Goal: Information Seeking & Learning: Learn about a topic

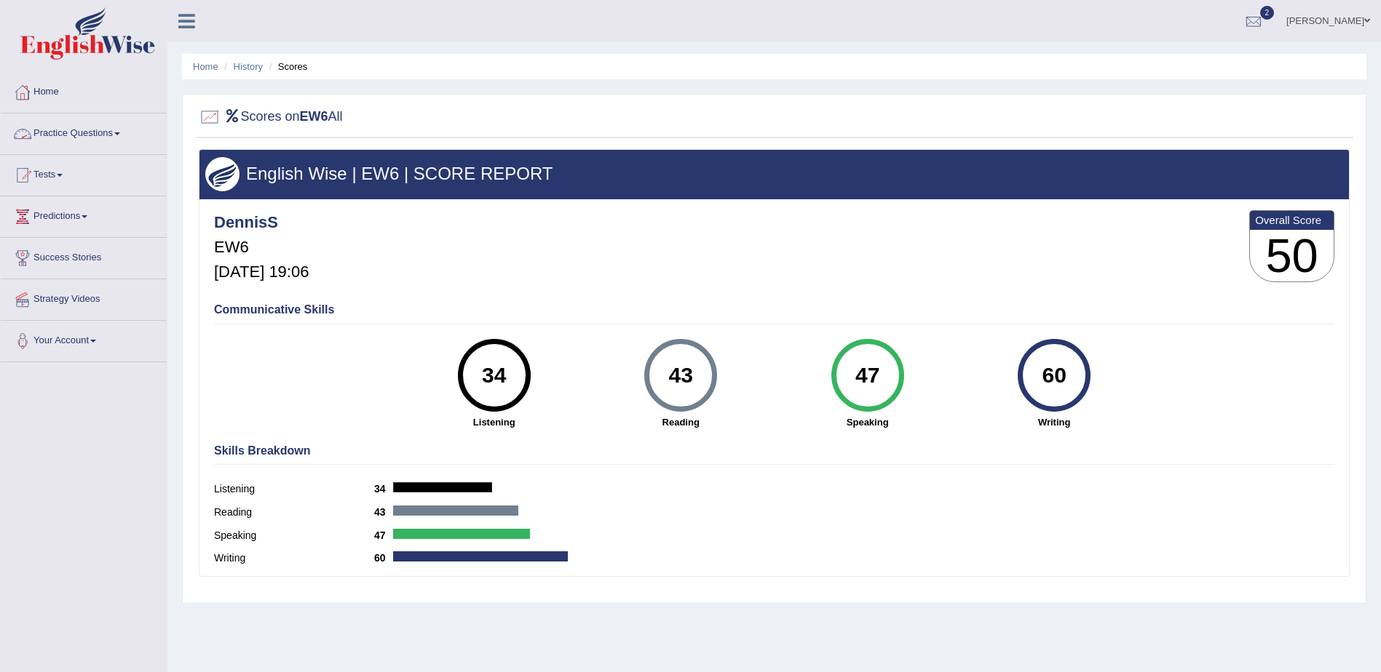
click at [115, 130] on link "Practice Questions" at bounding box center [84, 132] width 166 height 36
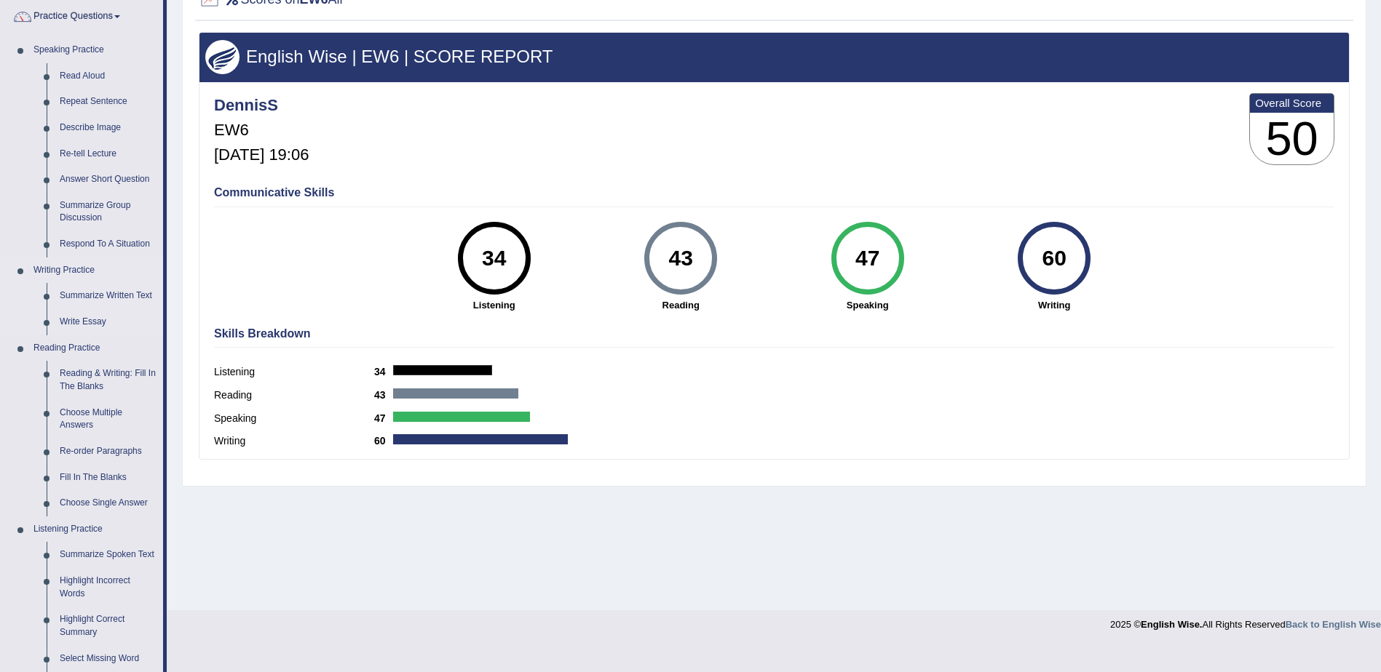
scroll to position [146, 0]
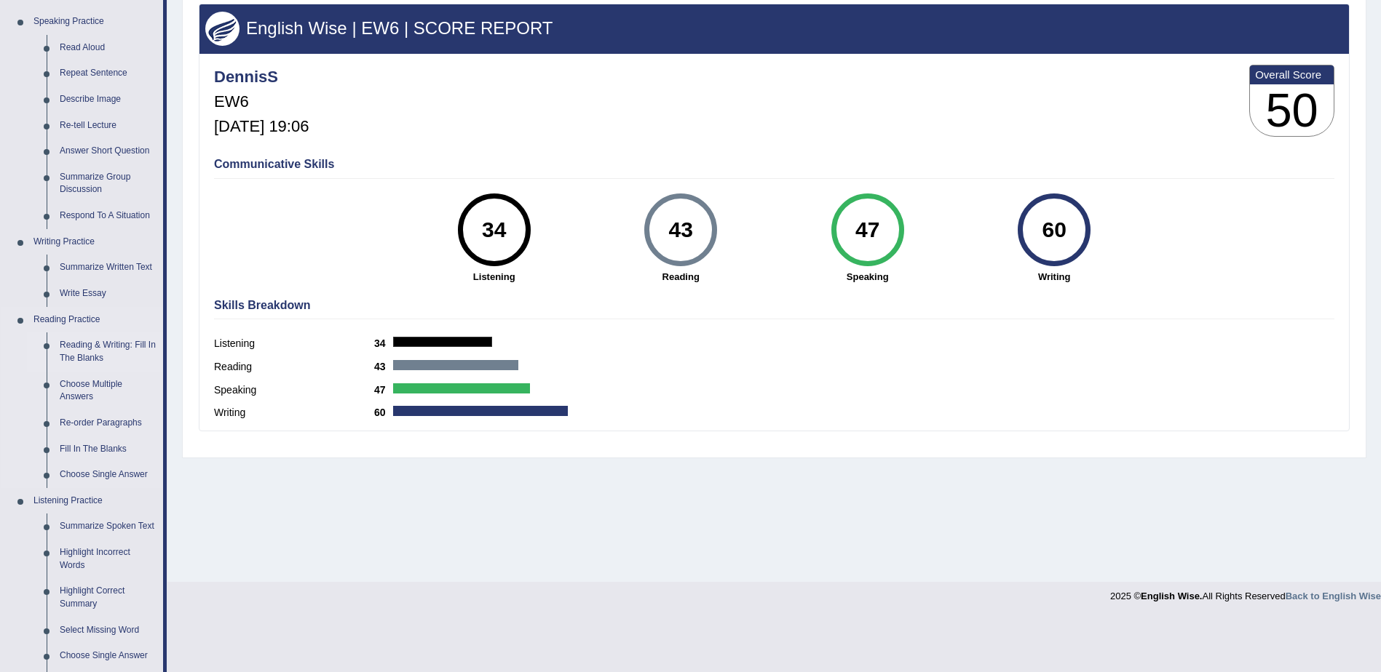
click at [97, 351] on link "Reading & Writing: Fill In The Blanks" at bounding box center [108, 352] width 110 height 39
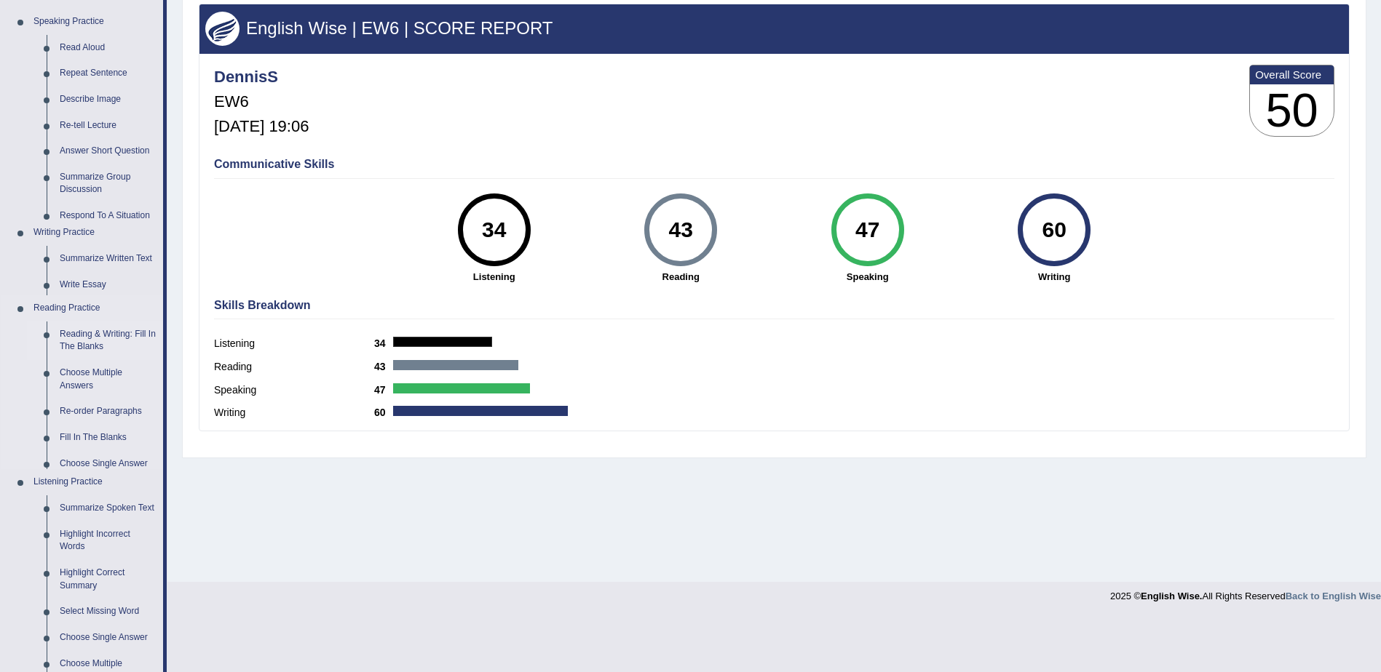
scroll to position [92, 0]
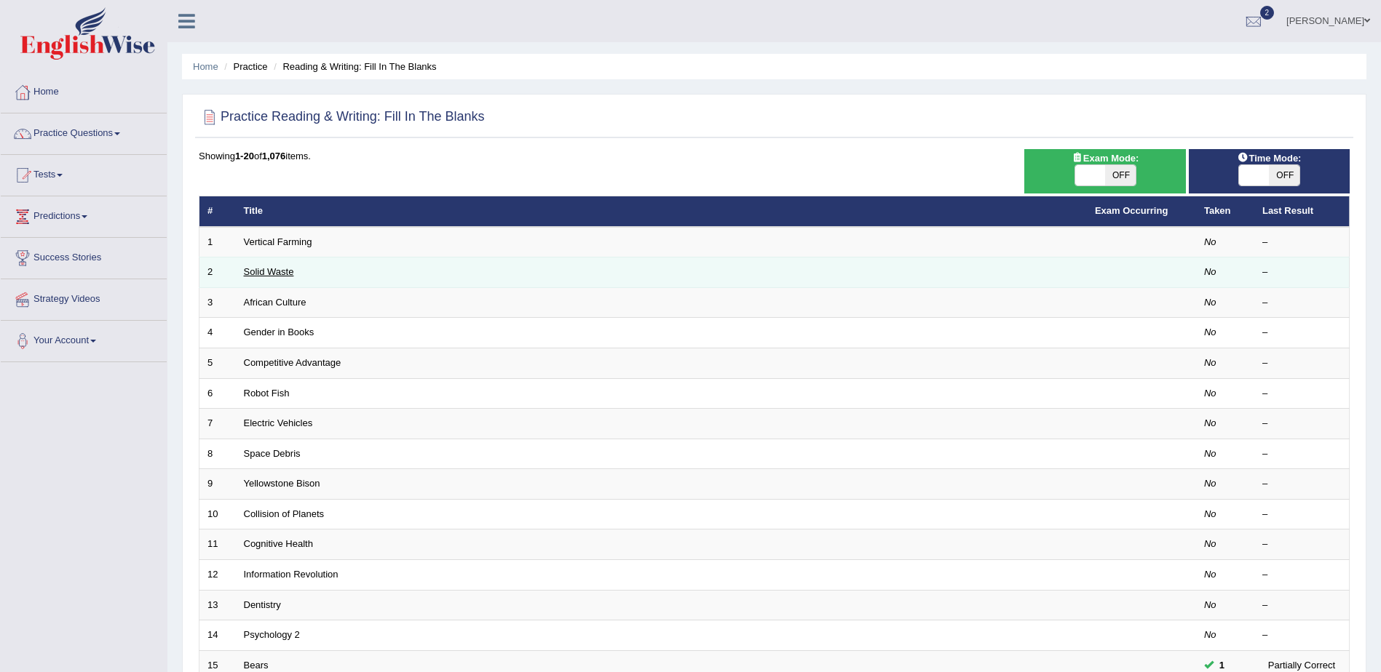
click at [275, 269] on link "Solid Waste" at bounding box center [269, 271] width 50 height 11
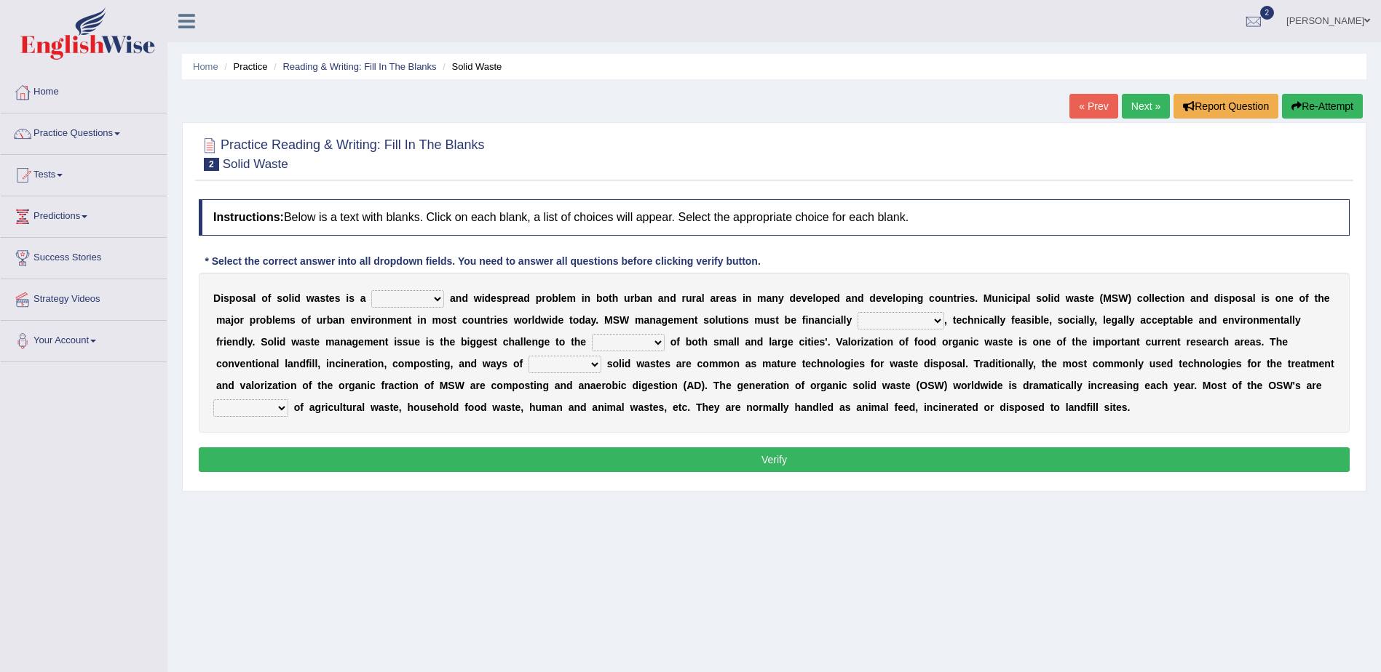
click at [428, 301] on select "slanting stinging stalling shafting" at bounding box center [407, 298] width 73 height 17
select select "stalling"
click at [371, 290] on select "slanting stinging stalling shafting" at bounding box center [407, 298] width 73 height 17
click at [865, 321] on select "unattainable sustainable objectionable treasonable" at bounding box center [900, 320] width 87 height 17
select select "objectionable"
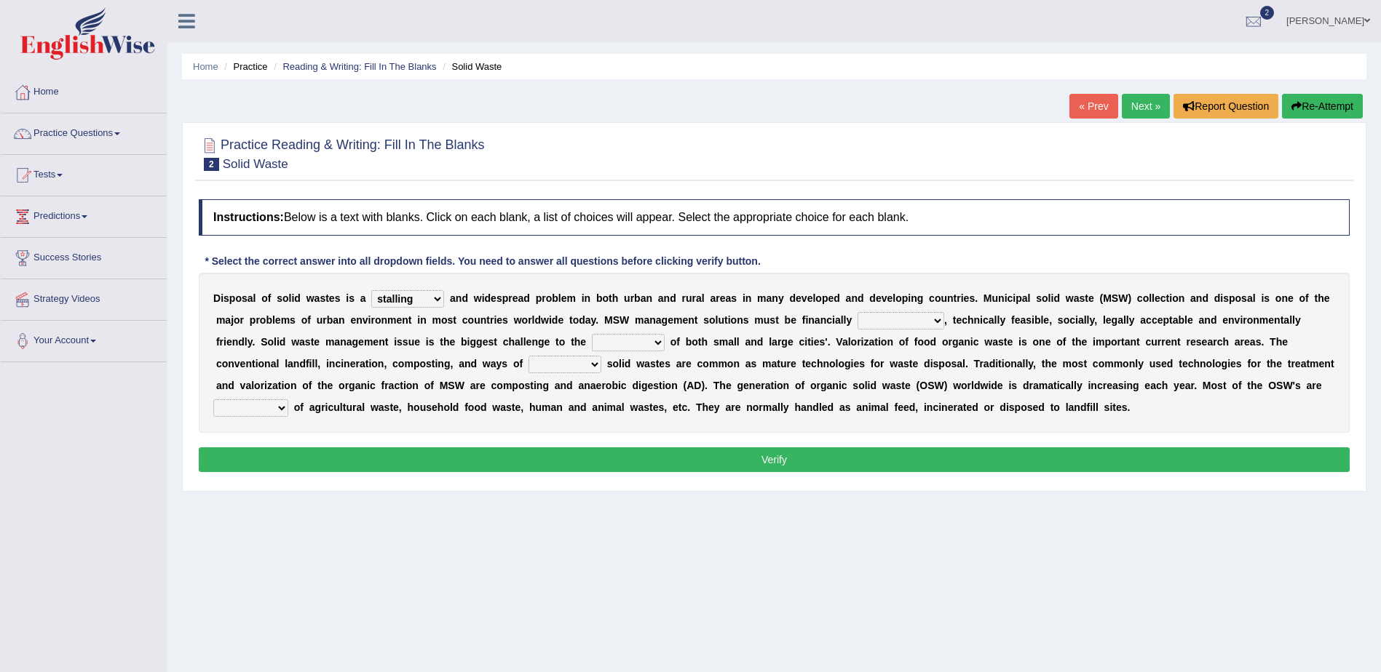
click at [857, 312] on select "unattainable sustainable objectionable treasonable" at bounding box center [900, 320] width 87 height 17
click at [592, 343] on select "plants culture authorities history" at bounding box center [628, 342] width 73 height 17
select select "history"
click at [592, 334] on select "plants culture authorities history" at bounding box center [628, 342] width 73 height 17
click at [601, 364] on b at bounding box center [604, 364] width 6 height 12
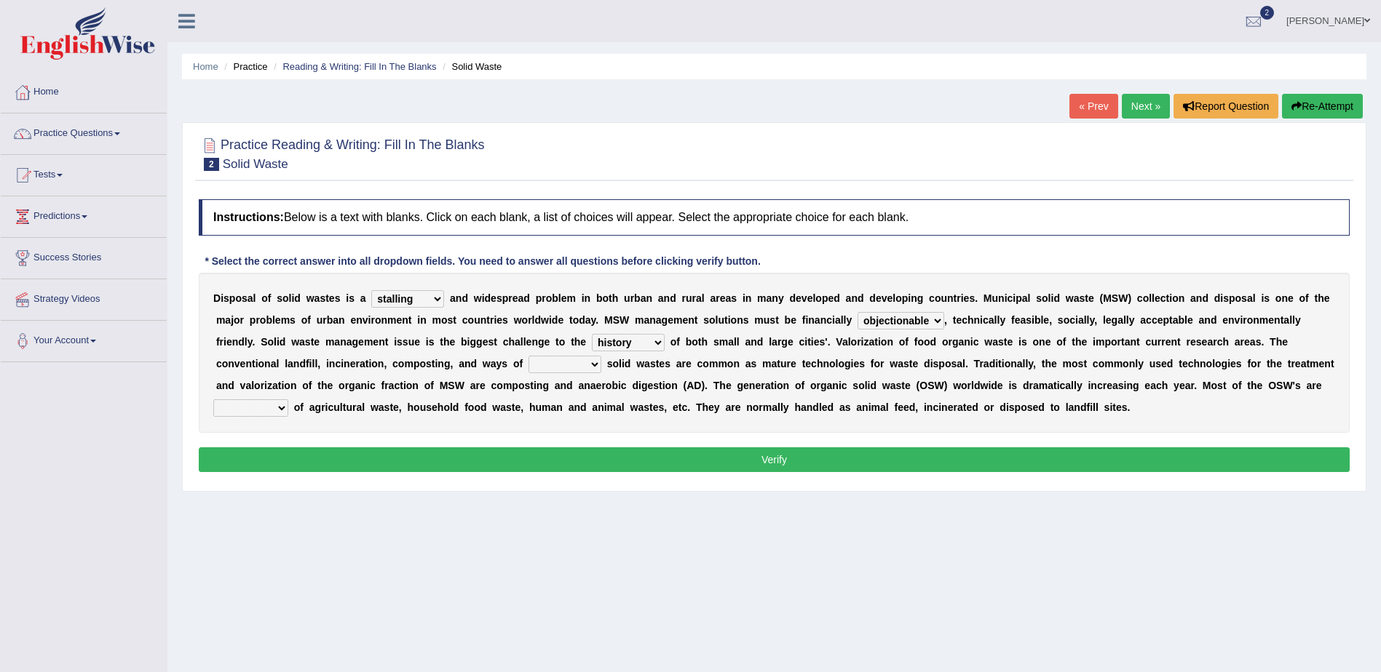
click at [528, 364] on select "reserving preserving deserving handling" at bounding box center [564, 364] width 73 height 17
select select "reserving"
click at [528, 356] on select "reserving preserving deserving handling" at bounding box center [564, 364] width 73 height 17
click at [288, 400] on select "composed disposed composing disposing" at bounding box center [250, 408] width 75 height 17
select select "disposed"
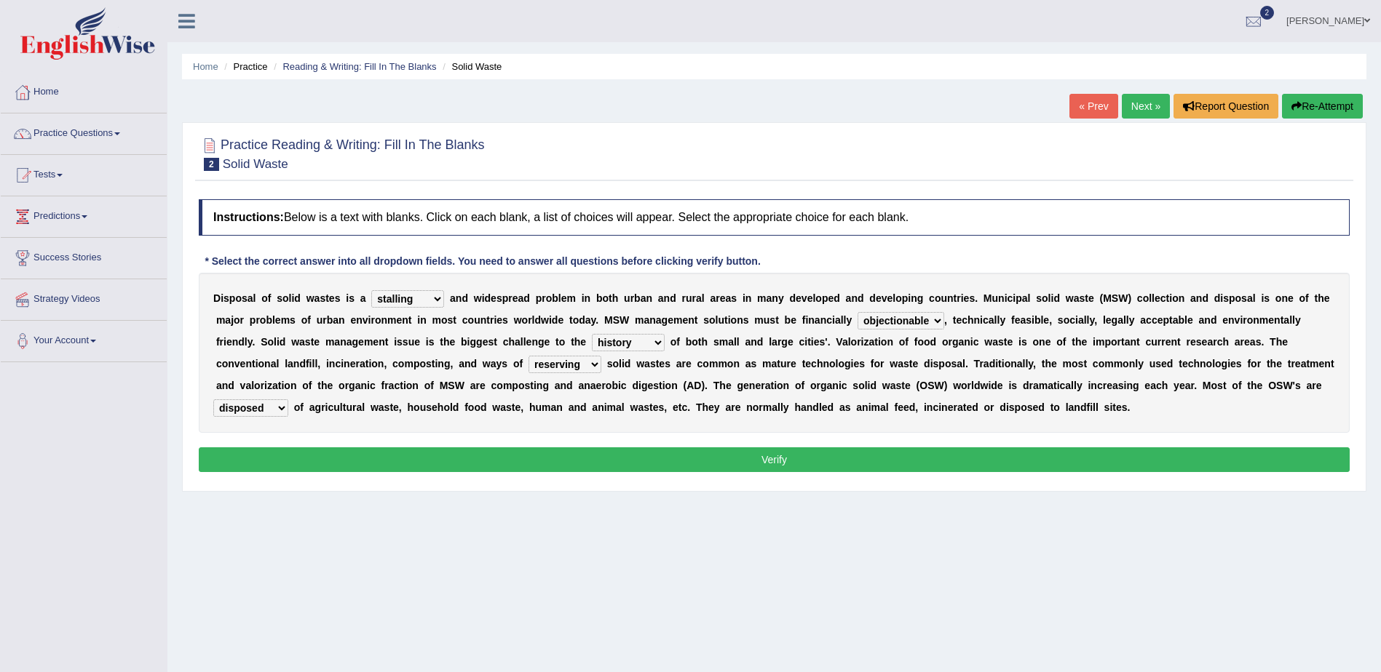
click at [288, 400] on select "composed disposed composing disposing" at bounding box center [250, 408] width 75 height 17
click at [784, 459] on button "Verify" at bounding box center [774, 460] width 1151 height 25
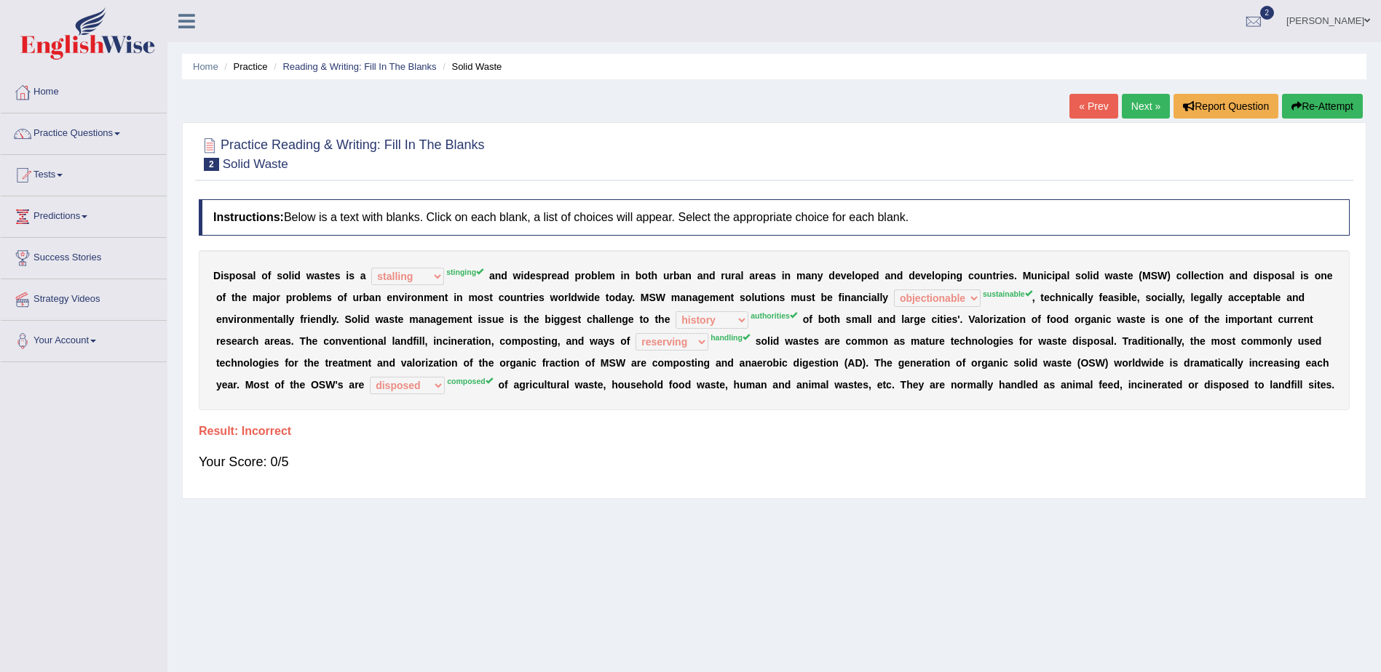
click at [1132, 104] on link "Next »" at bounding box center [1145, 106] width 48 height 25
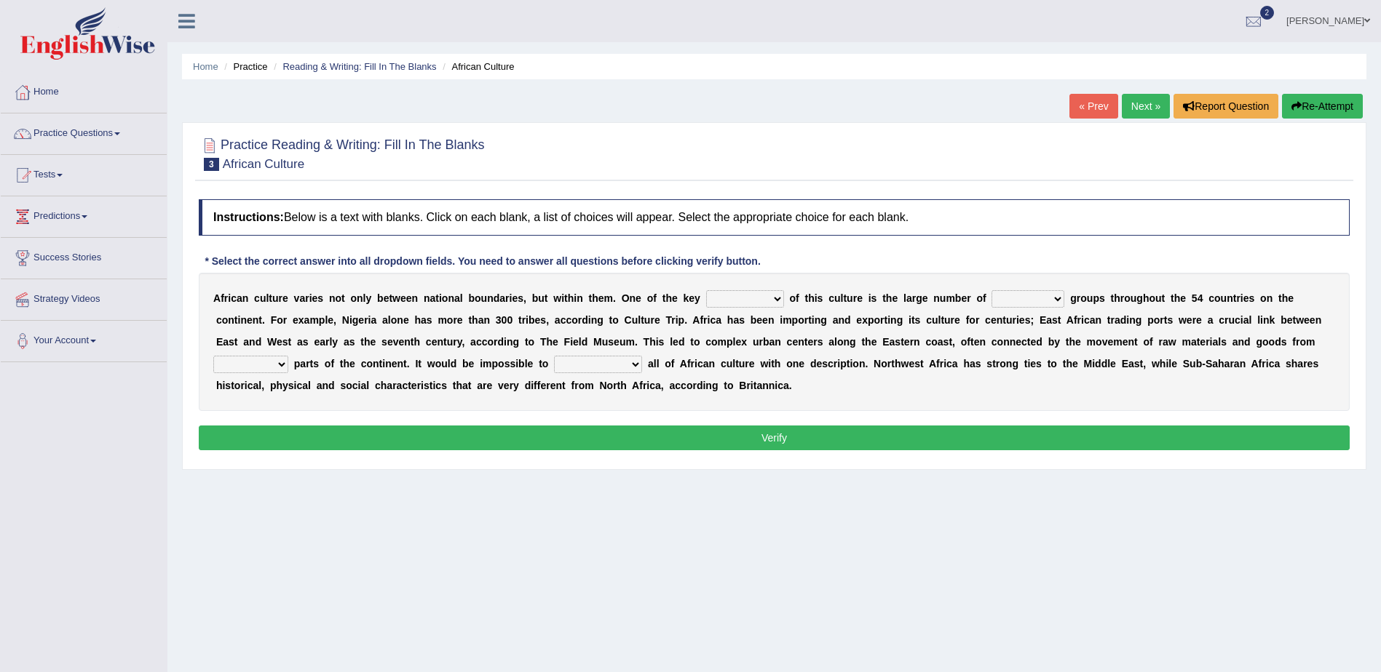
click at [742, 296] on select "conjectures features issues doubts" at bounding box center [745, 298] width 78 height 17
select select "features"
click at [706, 290] on select "conjectures features issues doubts" at bounding box center [745, 298] width 78 height 17
click at [1006, 297] on select "ethic ethnic eugenic epic" at bounding box center [1027, 298] width 73 height 17
select select "ethic"
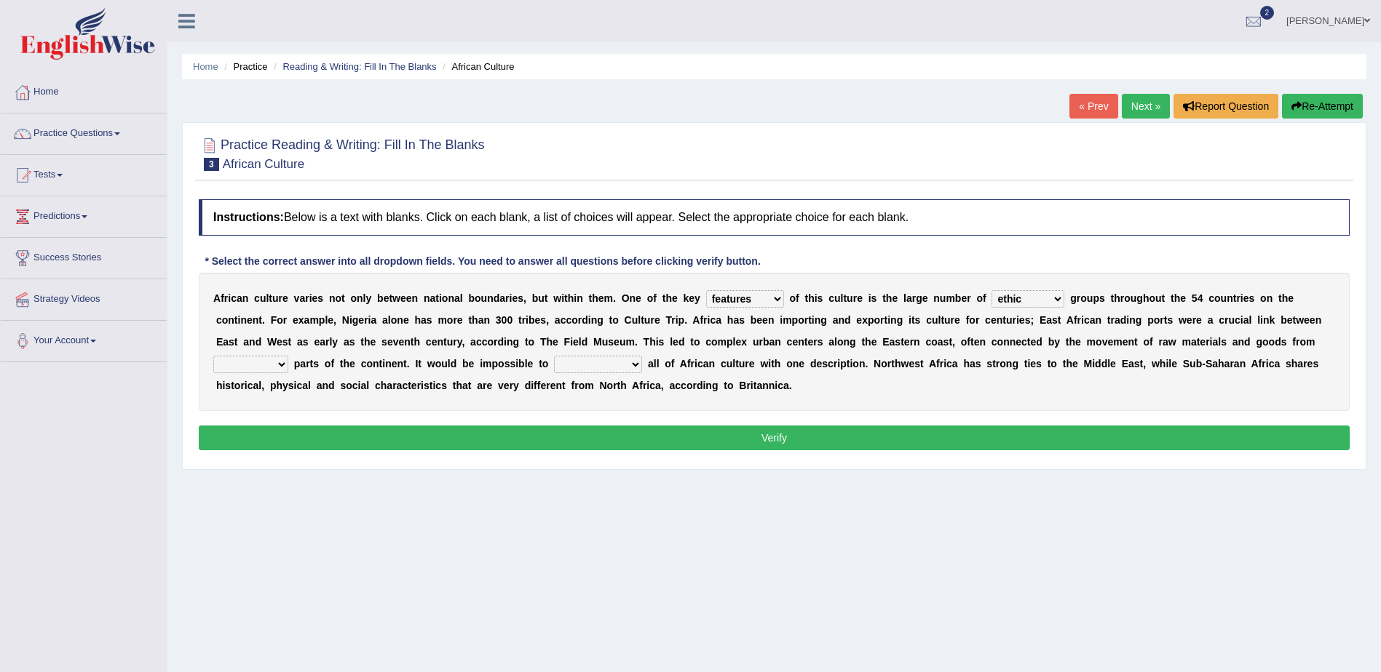
click at [991, 290] on select "ethic ethnic eugenic epic" at bounding box center [1027, 298] width 73 height 17
click at [288, 356] on select "forelocked interlocked unlocked landlocked" at bounding box center [250, 364] width 75 height 17
select select "forelocked"
click at [288, 356] on select "forelocked interlocked unlocked landlocked" at bounding box center [250, 364] width 75 height 17
click at [554, 364] on select "characterize conceptualize symbolize synthesize" at bounding box center [598, 364] width 88 height 17
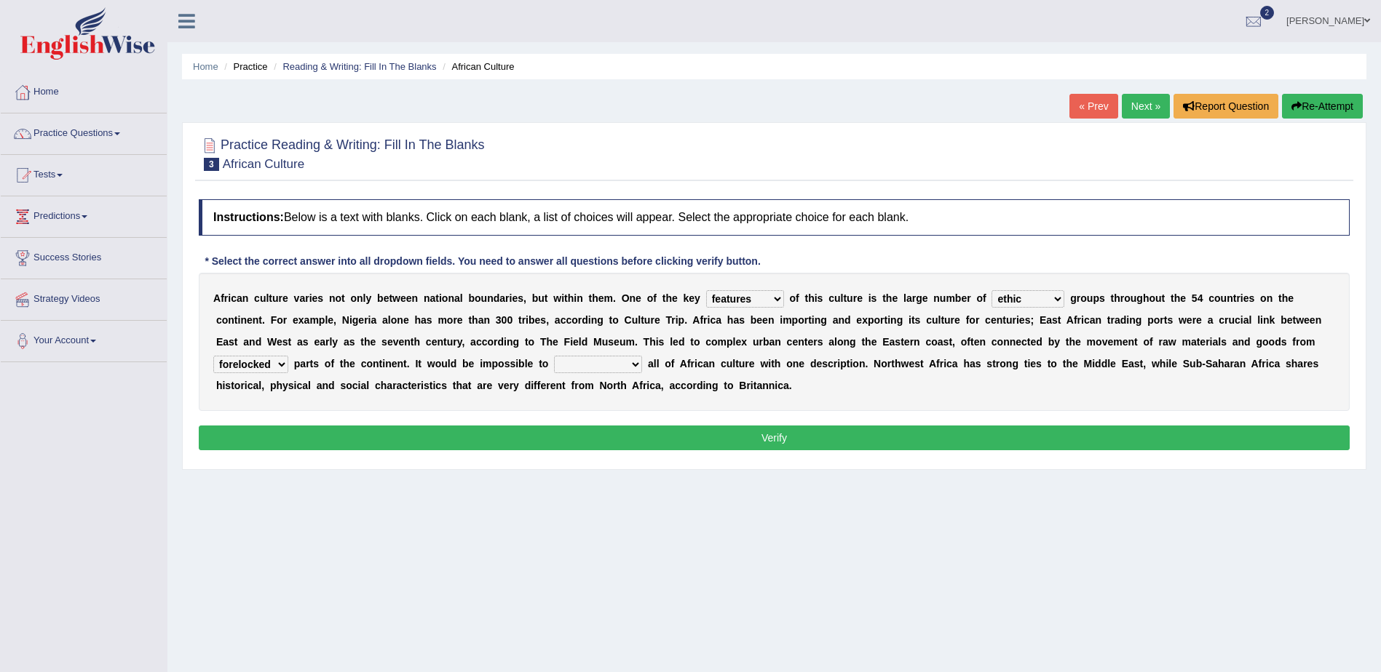
select select "characterize"
click at [554, 356] on select "characterize conceptualize symbolize synthesize" at bounding box center [598, 364] width 88 height 17
click at [764, 440] on button "Verify" at bounding box center [774, 438] width 1151 height 25
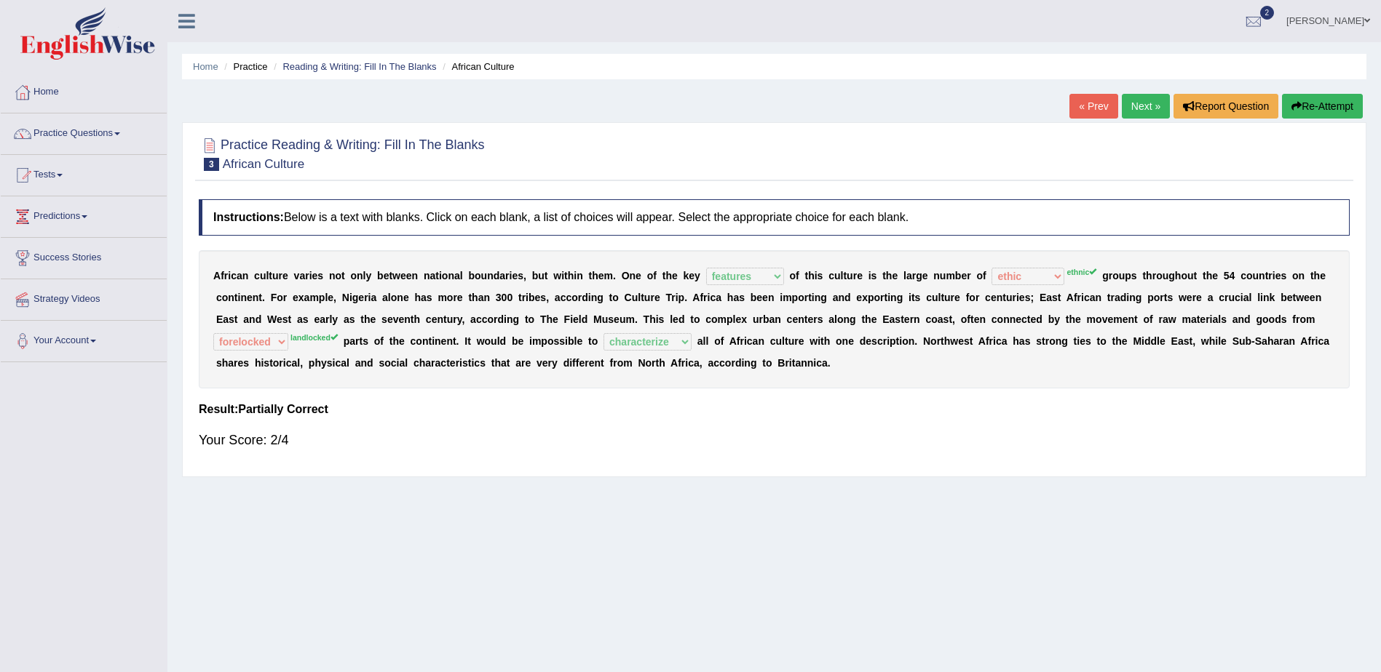
click at [1144, 103] on link "Next »" at bounding box center [1145, 106] width 48 height 25
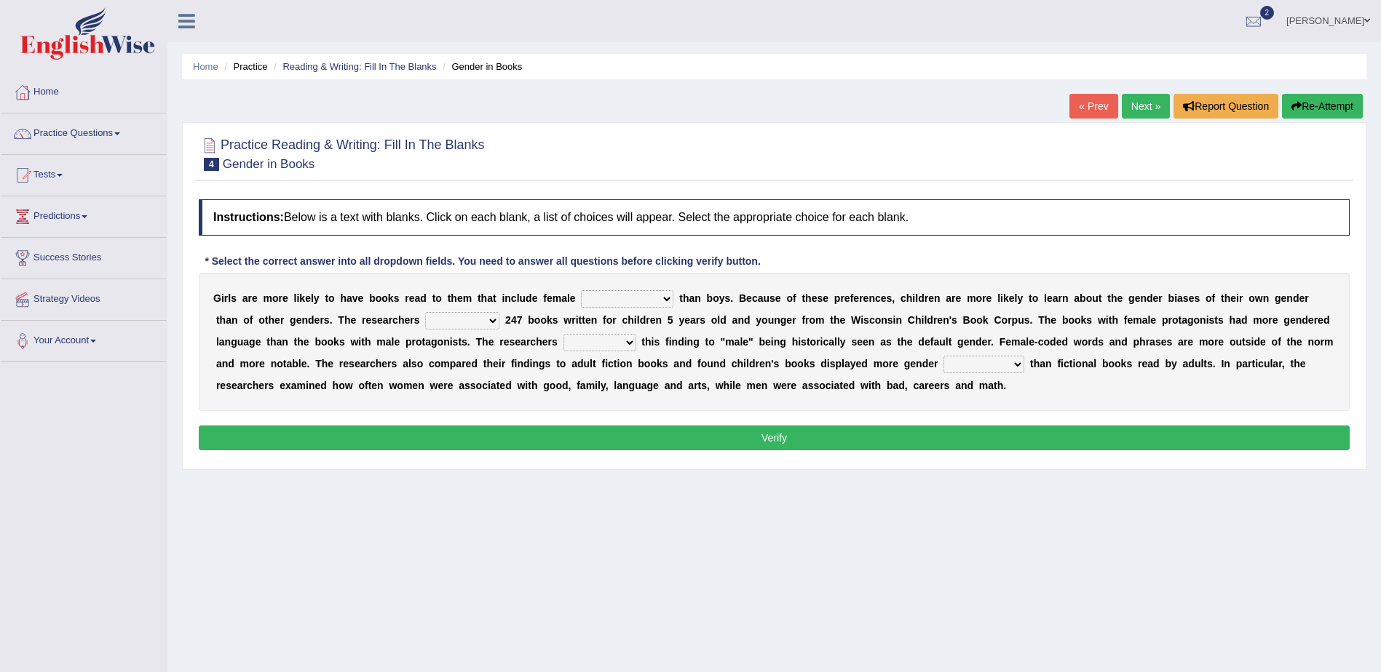
click at [639, 298] on select "protagonists cosmogonists agonists expressionists" at bounding box center [627, 298] width 92 height 17
select select "expressionists"
click at [581, 290] on select "protagonists cosmogonists agonists expressionists" at bounding box center [627, 298] width 92 height 17
click at [425, 319] on select "hydrolyzed paralyzed catalyzed analyzed" at bounding box center [462, 320] width 74 height 17
select select "analyzed"
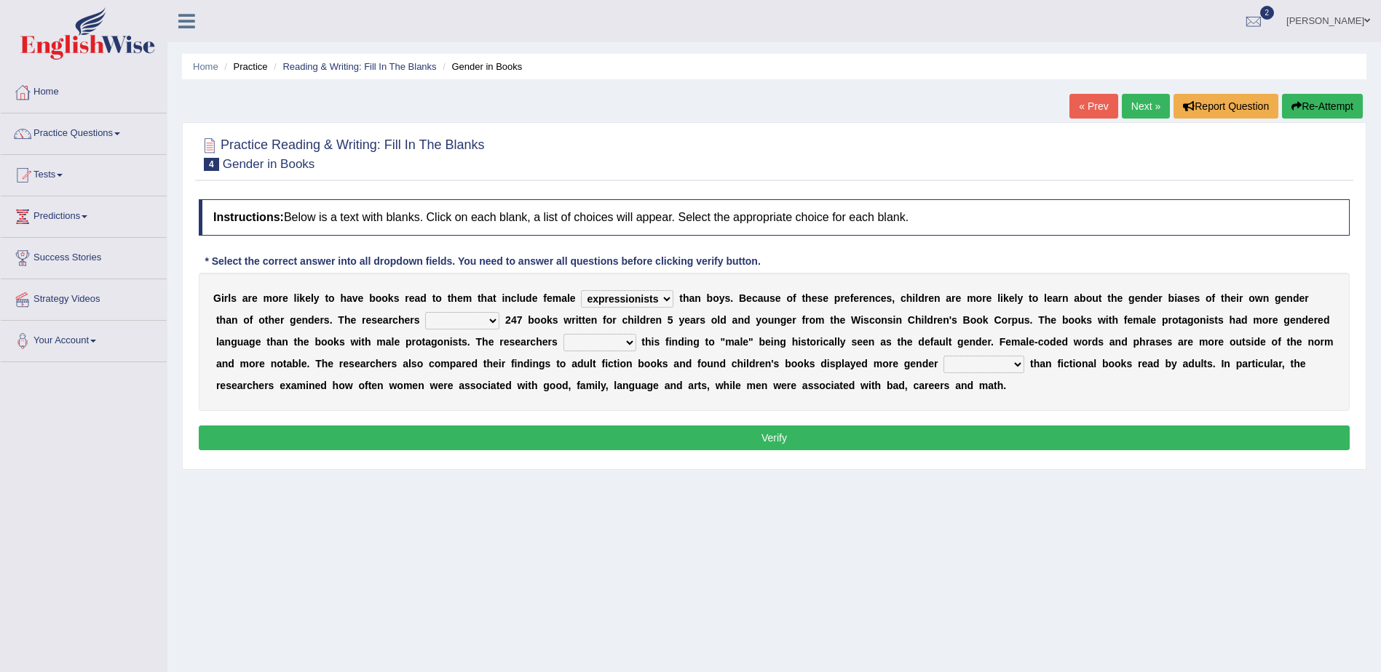
click at [425, 312] on select "hydrolyzed paralyzed catalyzed analyzed" at bounding box center [462, 320] width 74 height 17
click at [563, 341] on select "contribute tribute distribute attribute" at bounding box center [599, 342] width 73 height 17
select select "contribute"
click at [563, 334] on select "contribute tribute distribute attribute" at bounding box center [599, 342] width 73 height 17
click at [943, 365] on select "stereotypes teletypes prototypes electrotypes" at bounding box center [983, 364] width 81 height 17
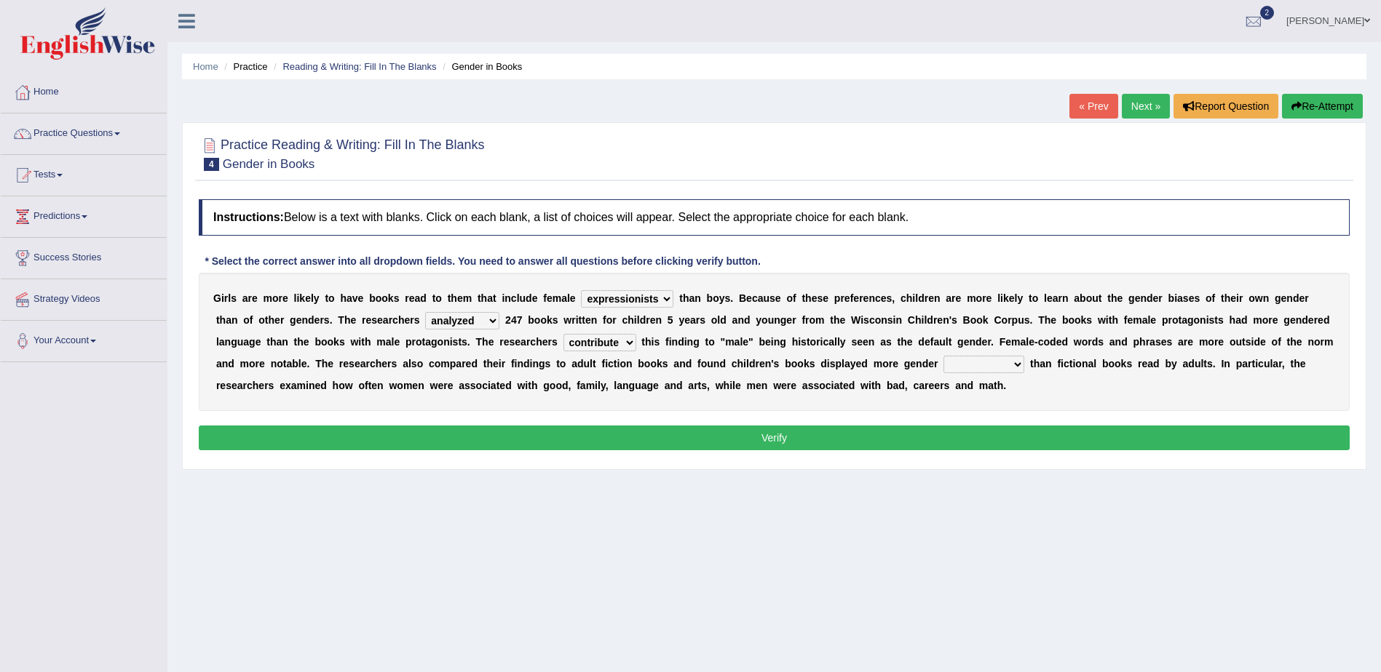
select select "prototypes"
click at [943, 356] on select "stereotypes teletypes prototypes electrotypes" at bounding box center [983, 364] width 81 height 17
click at [788, 432] on button "Verify" at bounding box center [774, 438] width 1151 height 25
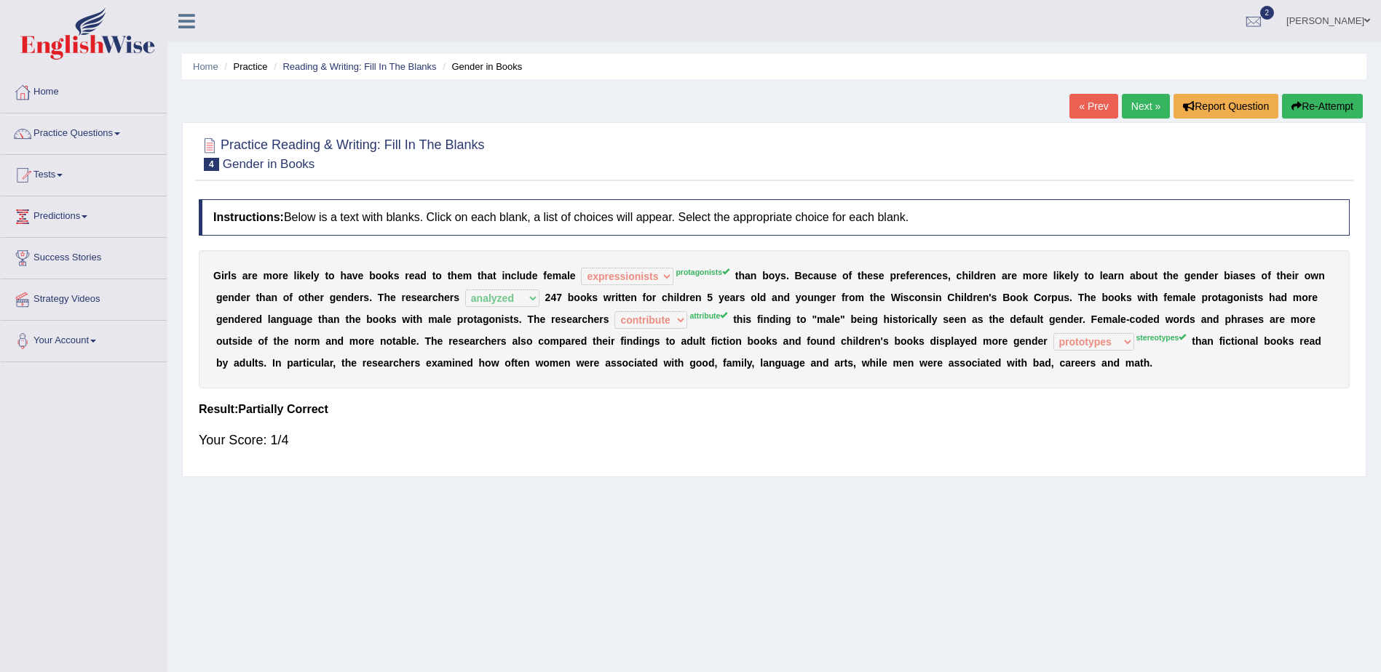
click at [1137, 103] on link "Next »" at bounding box center [1145, 106] width 48 height 25
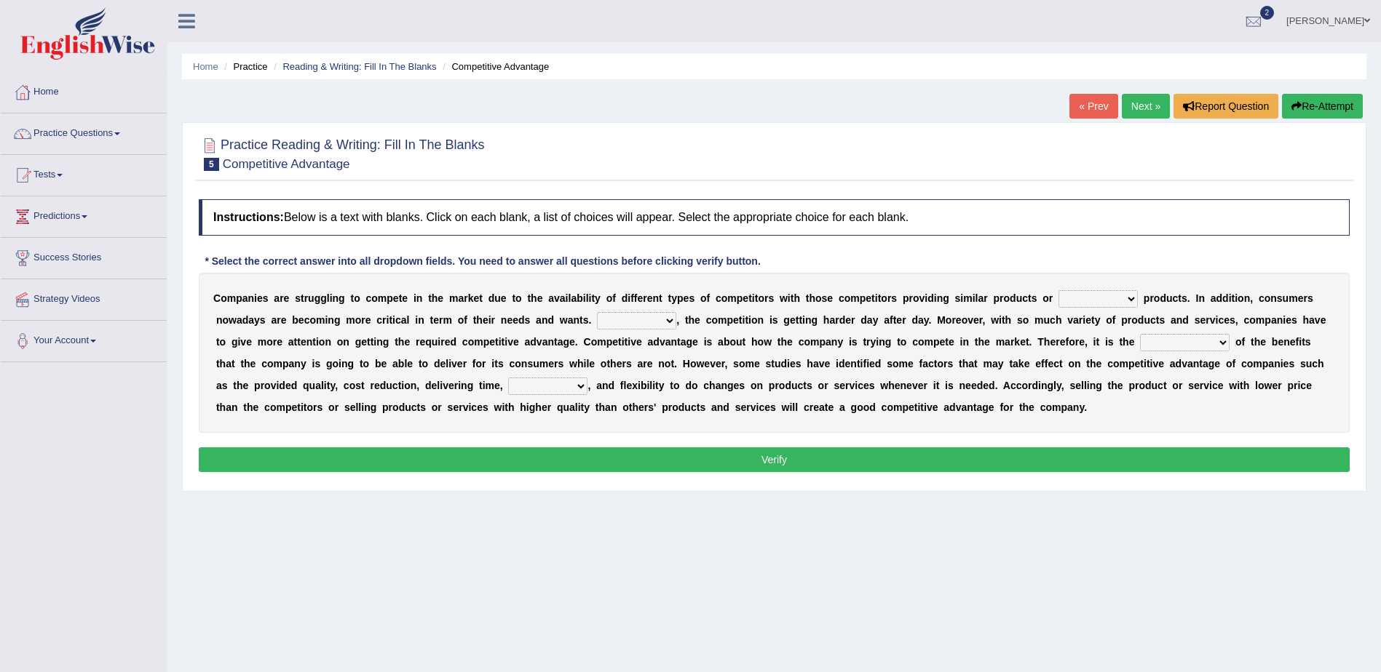
click at [1078, 298] on select "constitution restitution substitution institution" at bounding box center [1097, 298] width 79 height 17
select select "constitution"
click at [1058, 290] on select "constitution restitution substitution institution" at bounding box center [1097, 298] width 79 height 17
click at [597, 319] on select "However Instead Additionally Therefore" at bounding box center [636, 320] width 79 height 17
select select "Additionally"
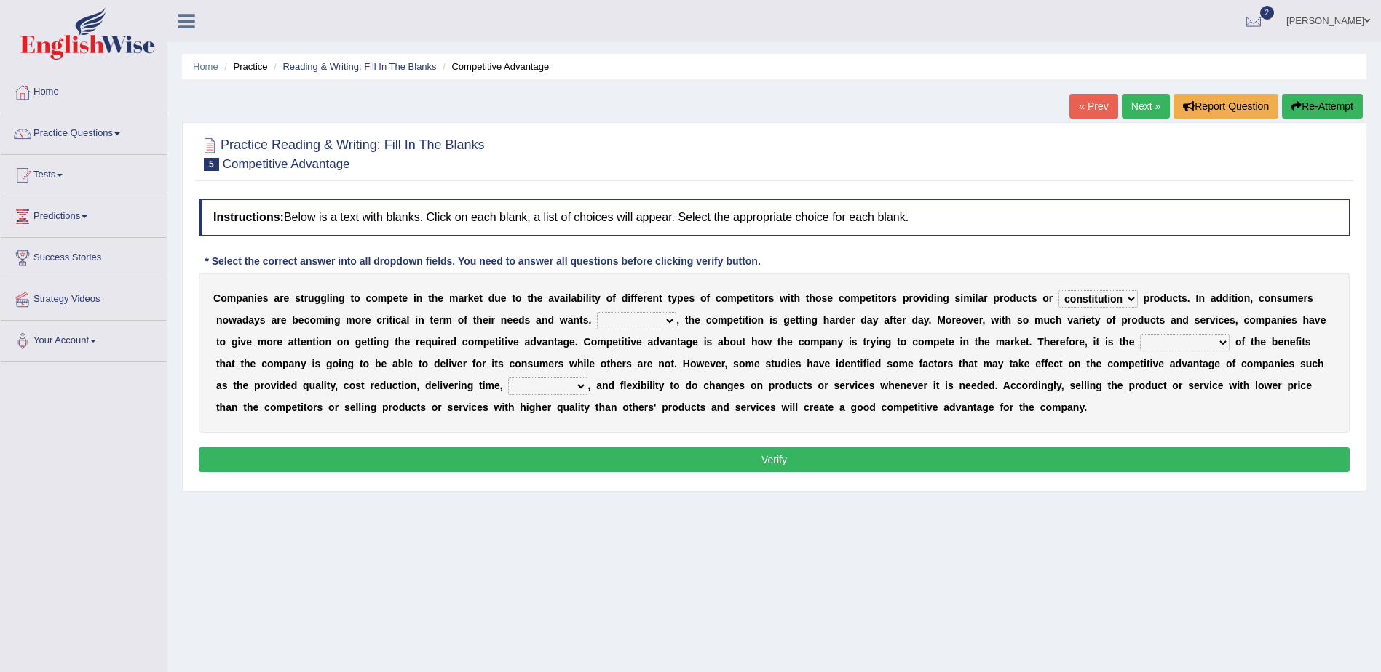
click at [597, 312] on select "However Instead Additionally Therefore" at bounding box center [636, 320] width 79 height 17
click at [1140, 342] on select "dissemination ordination determination incarnation" at bounding box center [1185, 342] width 90 height 17
select select "determination"
click at [1140, 334] on select "dissemination ordination determination incarnation" at bounding box center [1185, 342] width 90 height 17
click at [508, 383] on select "captivation aggregation deprivation innovation" at bounding box center [547, 386] width 79 height 17
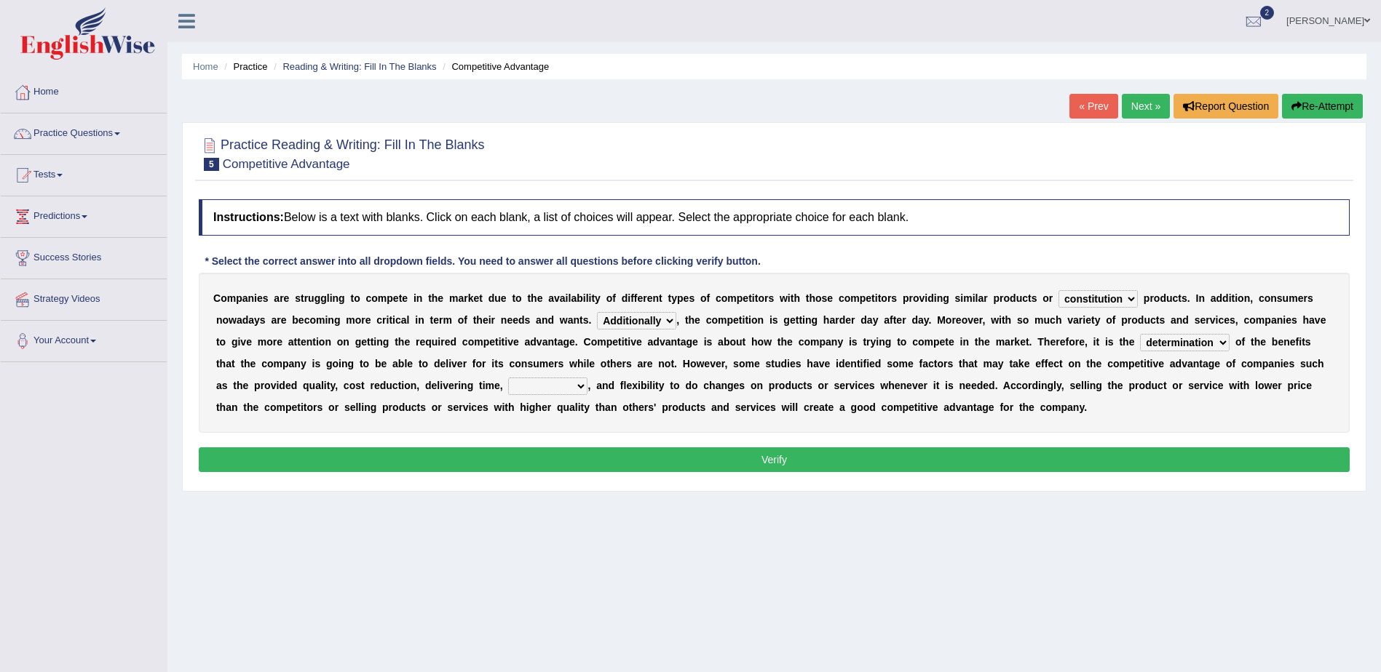
select select "innovation"
click at [508, 378] on select "captivation aggregation deprivation innovation" at bounding box center [547, 386] width 79 height 17
click at [775, 457] on button "Verify" at bounding box center [774, 460] width 1151 height 25
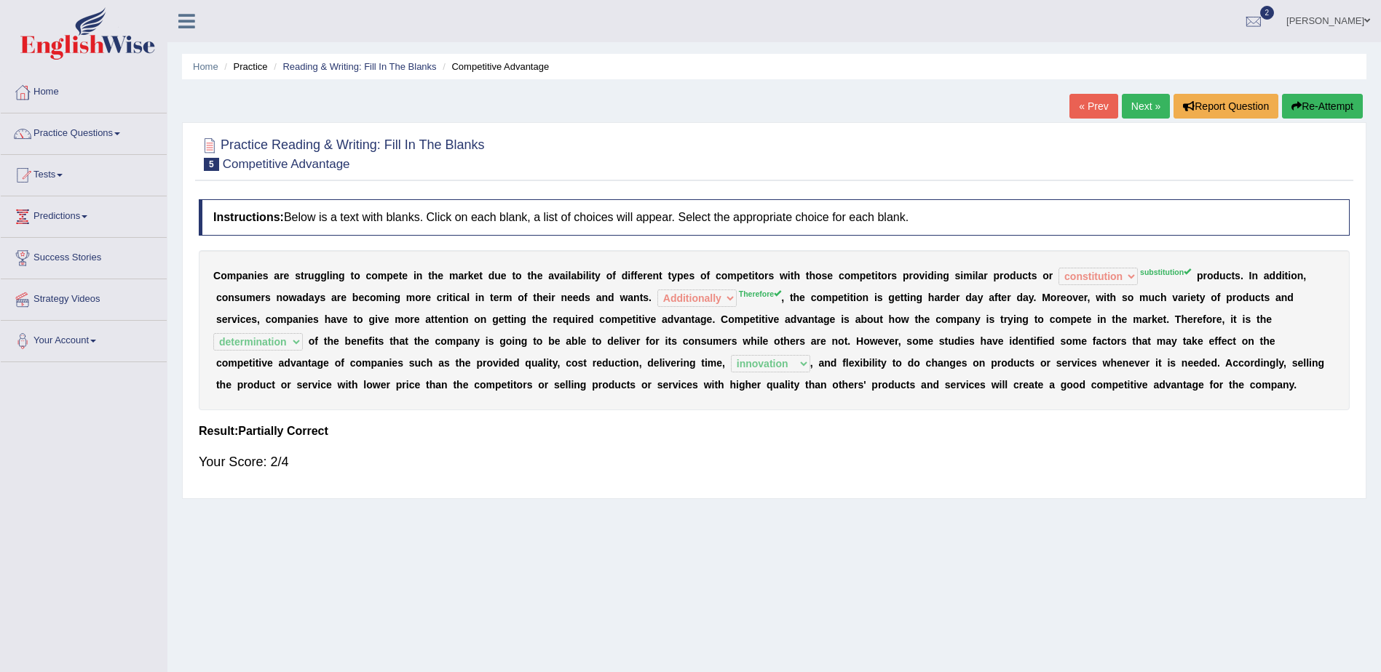
click at [1138, 102] on link "Next »" at bounding box center [1145, 106] width 48 height 25
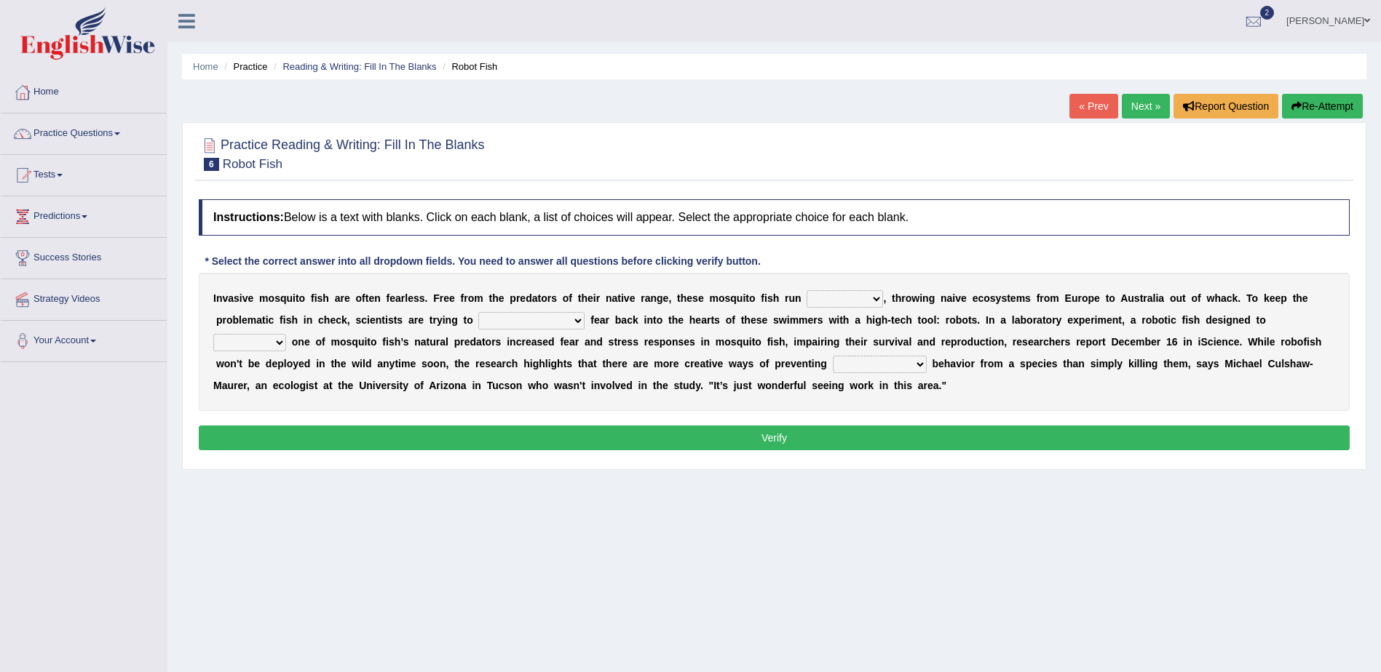
click at [837, 300] on select "occupant flippant rampant concordant" at bounding box center [844, 298] width 76 height 17
select select "occupant"
click at [806, 290] on select "occupant flippant rampant concordant" at bounding box center [844, 298] width 76 height 17
click at [478, 319] on select "accept spike strike [PERSON_NAME]" at bounding box center [531, 320] width 106 height 17
select select "spike"
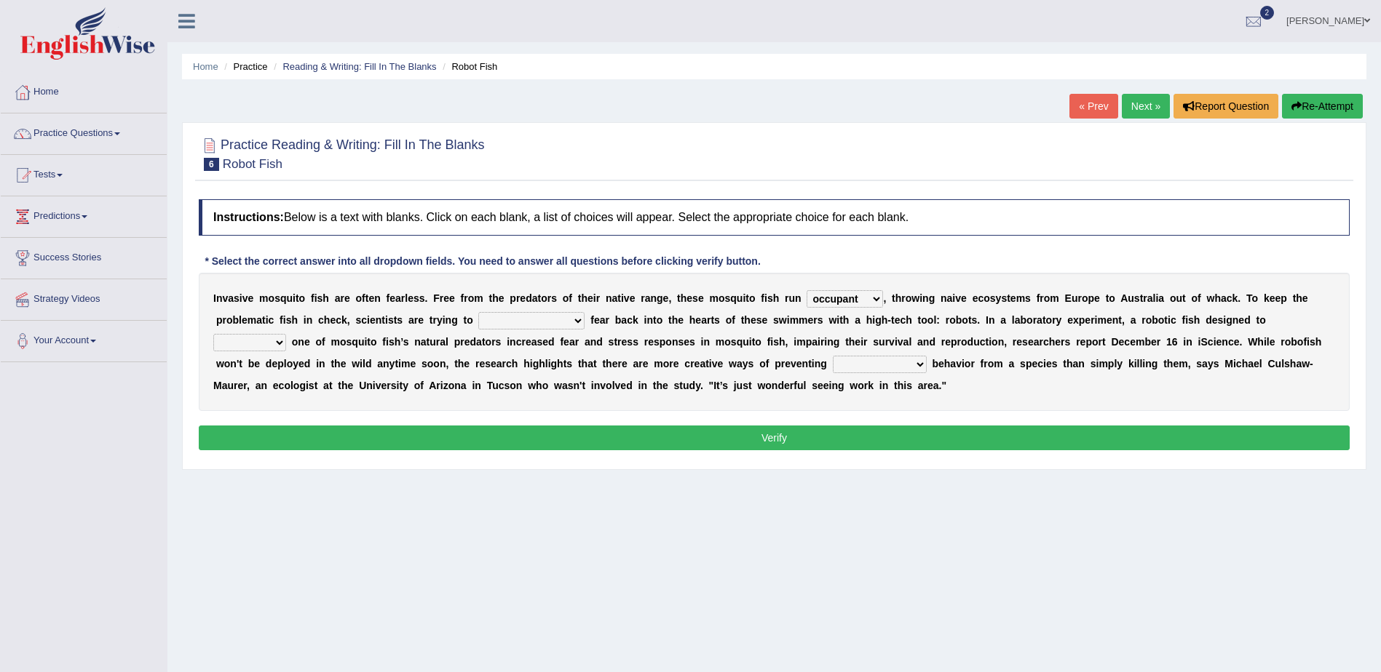
click at [478, 312] on select "accept spike strike [PERSON_NAME]" at bounding box center [531, 320] width 106 height 17
click at [286, 334] on select "bequest mimic battle conquest" at bounding box center [249, 342] width 73 height 17
select select "conquest"
click at [286, 334] on select "bequest mimic battle conquest" at bounding box center [249, 342] width 73 height 17
click at [833, 368] on select "unprivileged unprecedented uncharted unwanted" at bounding box center [880, 364] width 94 height 17
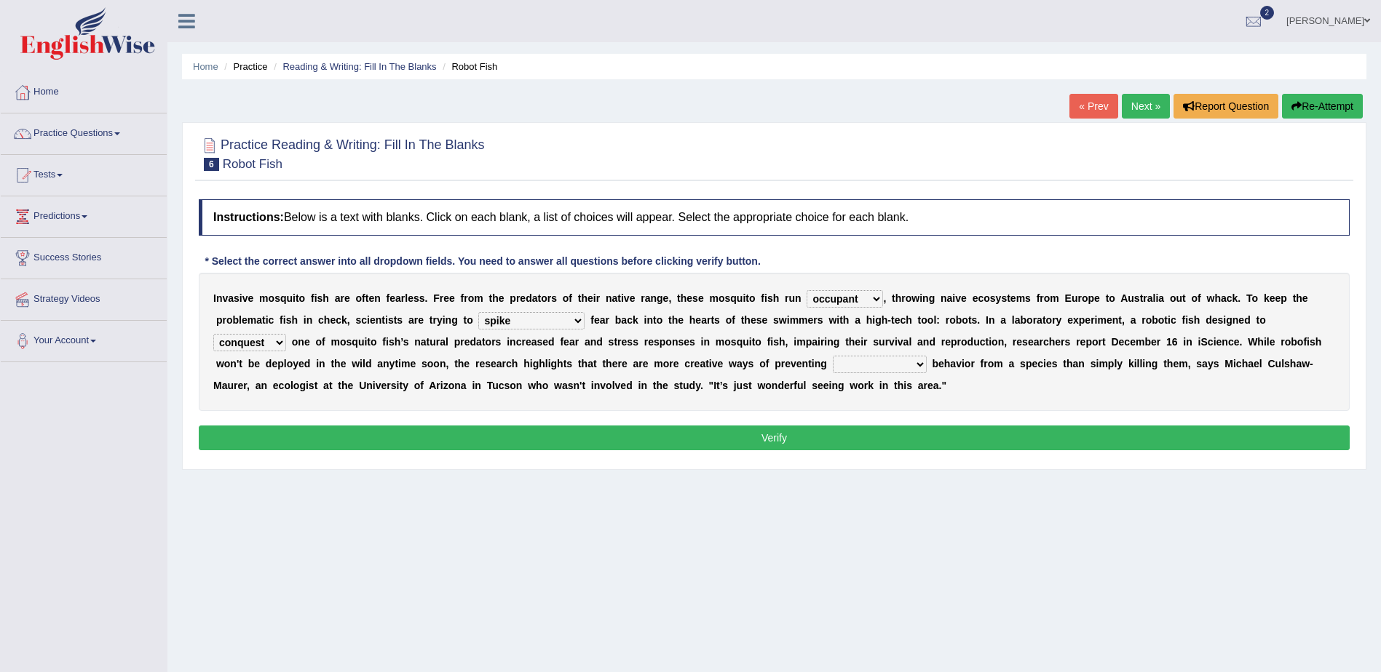
select select "unwanted"
click at [833, 356] on select "unprivileged unprecedented uncharted unwanted" at bounding box center [880, 364] width 94 height 17
click at [774, 437] on button "Verify" at bounding box center [774, 438] width 1151 height 25
